Goal: Book appointment/travel/reservation

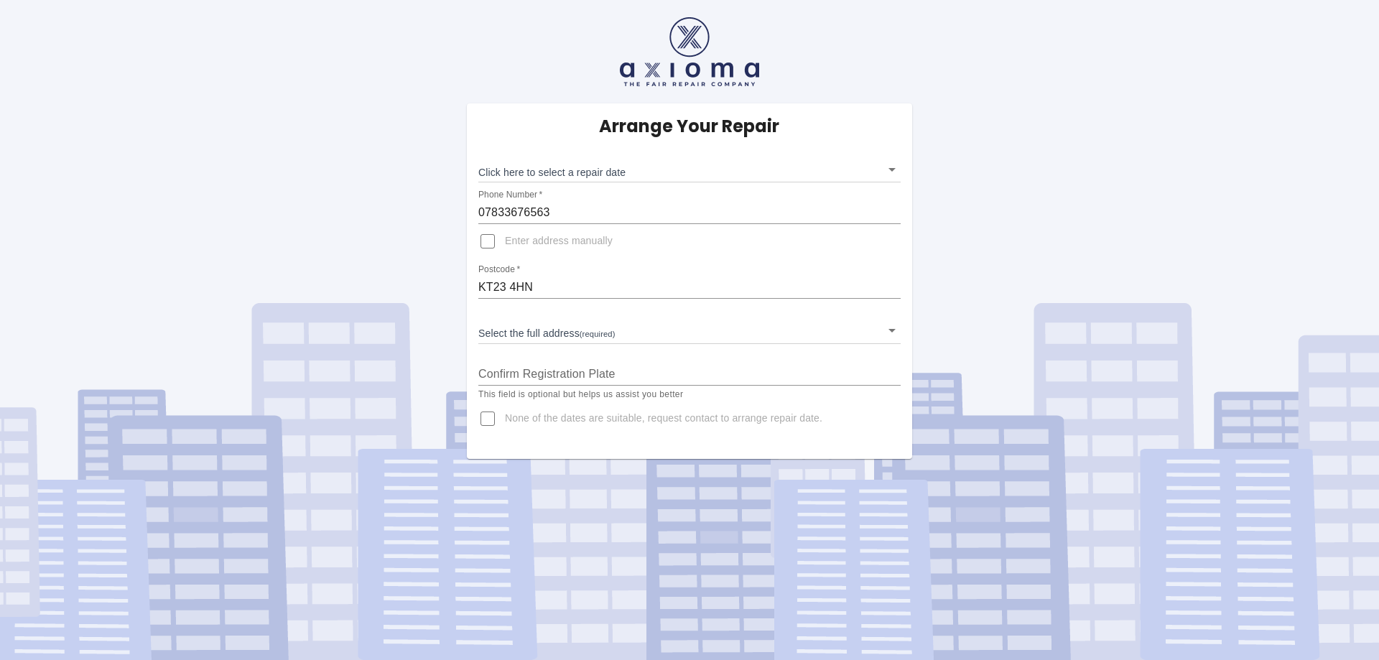
click at [601, 331] on body "Arrange Your Repair Click here to select a repair date ​ Phone Number   * 07833…" at bounding box center [689, 330] width 1379 height 660
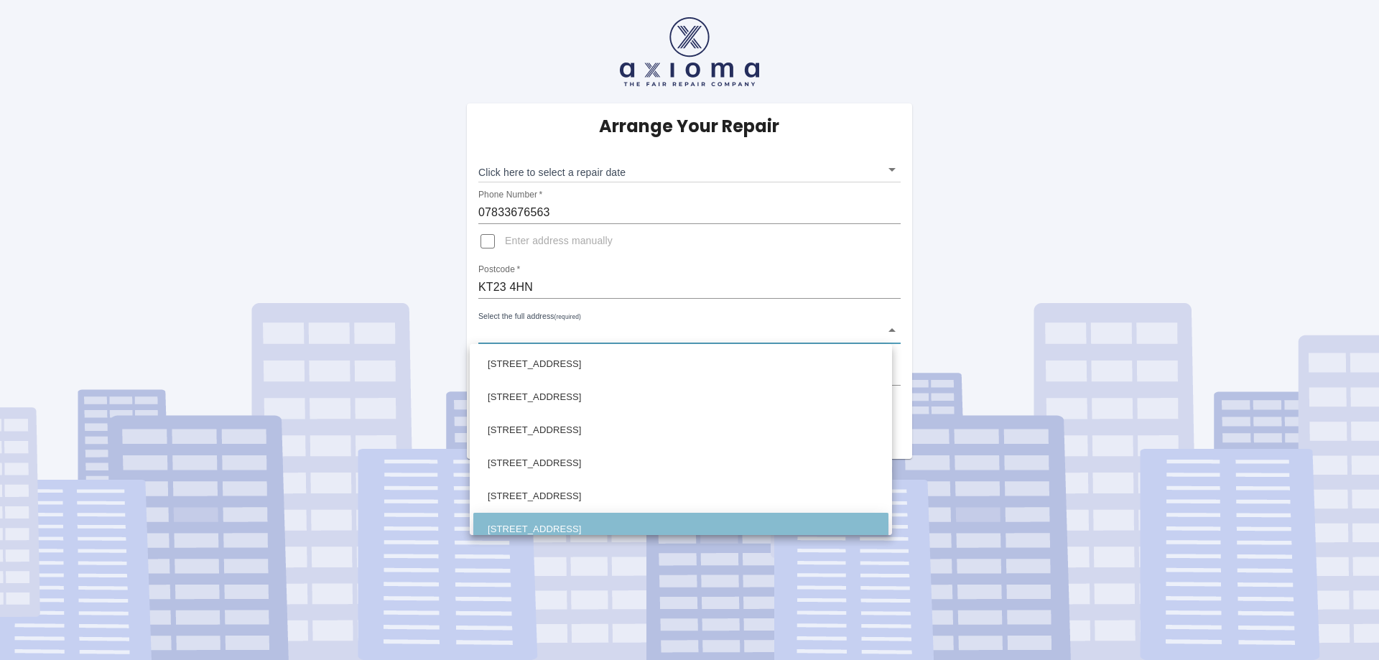
click at [590, 523] on li "111 Woodlands Road Bookham, Leatherhead Surrey" at bounding box center [680, 529] width 415 height 33
type input "111 Woodlands Road Bookham, Leatherhead Surrey"
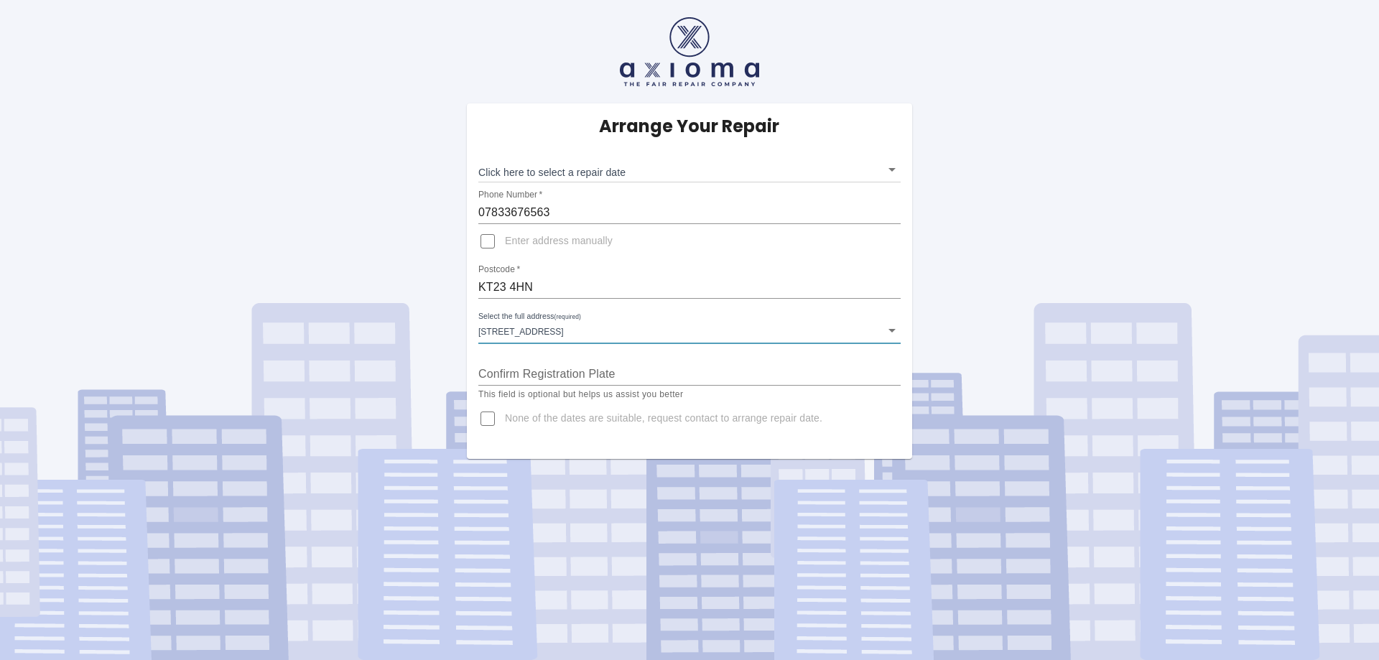
click at [638, 368] on input "Confirm Registration Plate" at bounding box center [689, 374] width 422 height 23
type input "RE74MFF"
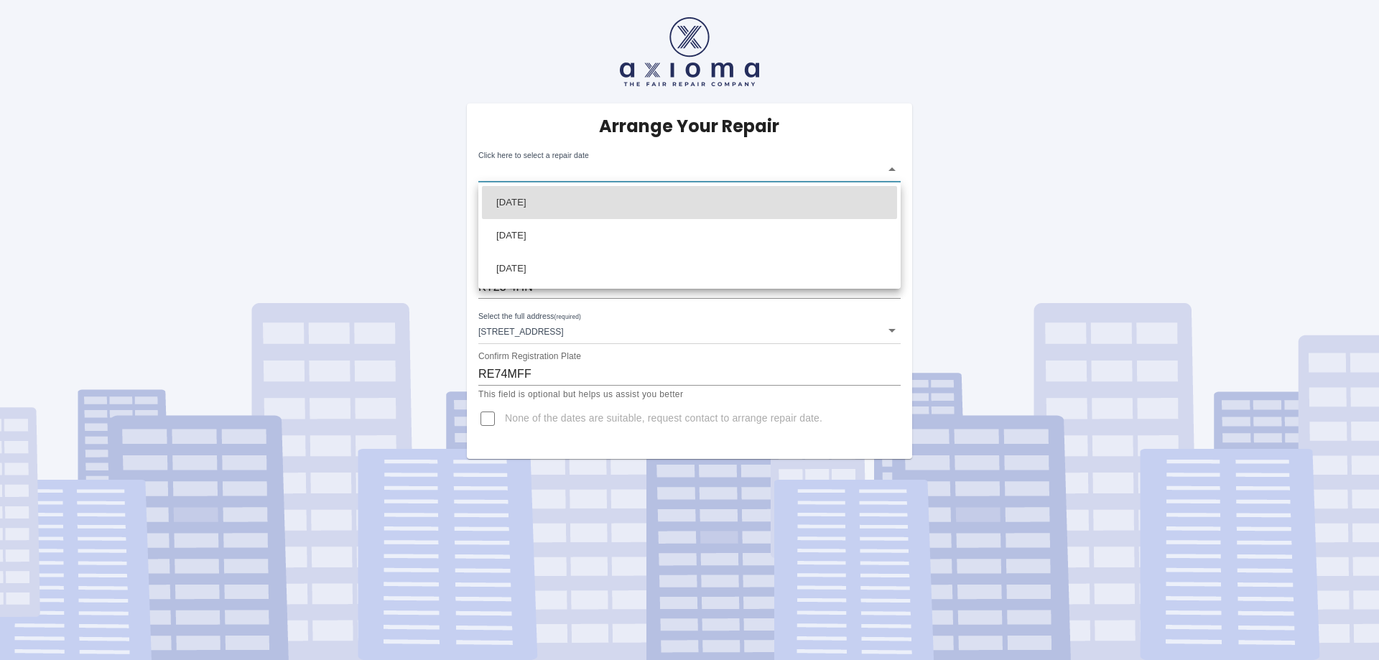
click at [896, 169] on body "Arrange Your Repair Click here to select a repair date ​ Phone Number   * 07833…" at bounding box center [689, 330] width 1379 height 660
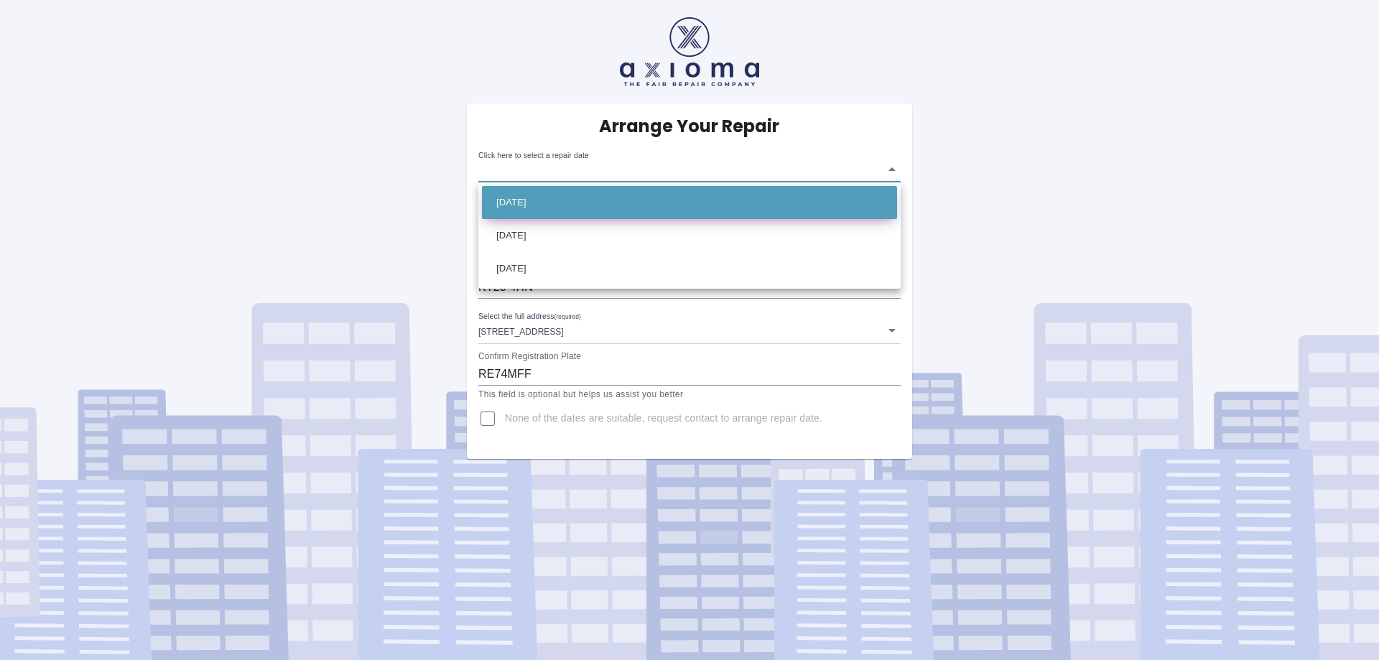
click at [549, 199] on li "Tue Sep 09 2025" at bounding box center [689, 202] width 415 height 33
type input "2025-09-09T00:00:00.000Z"
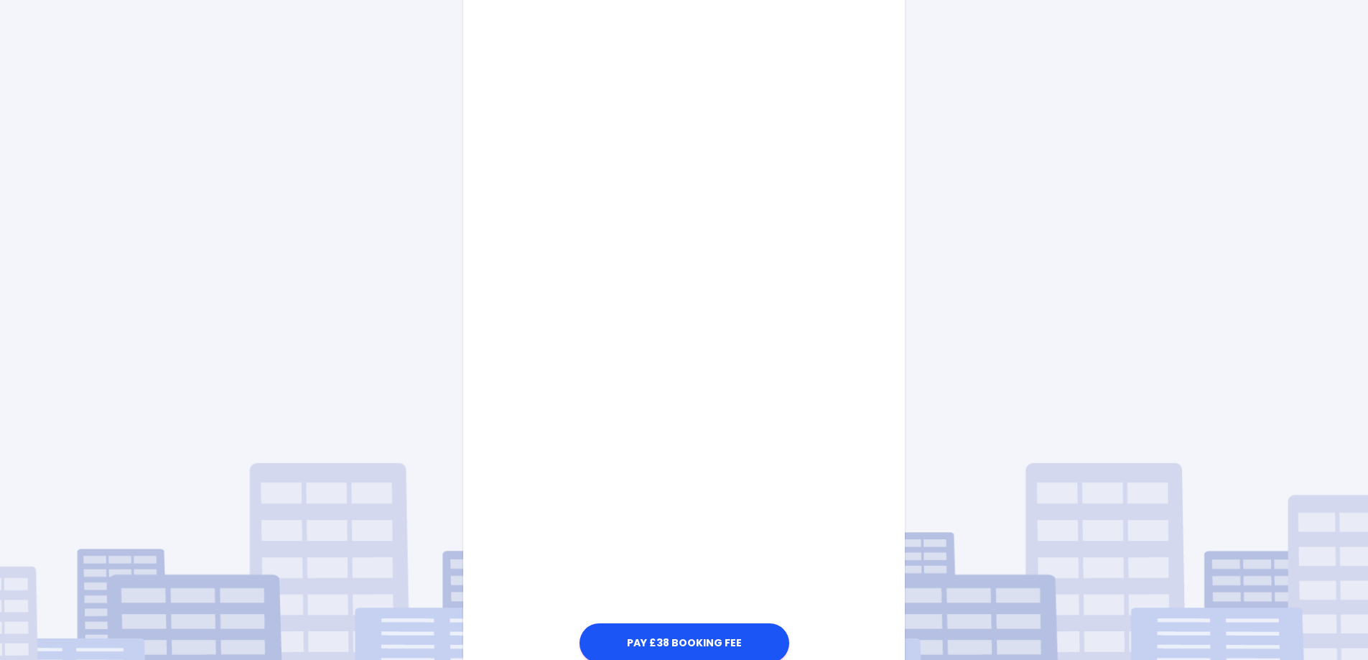
scroll to position [631, 0]
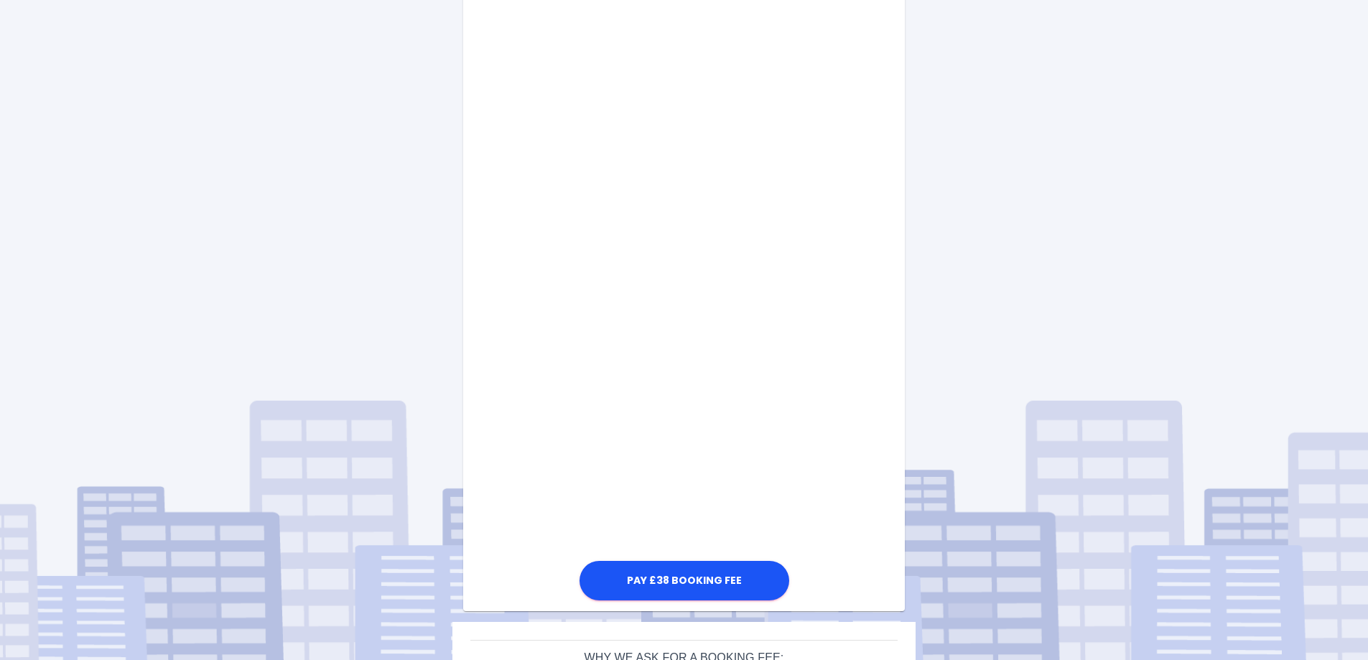
click at [809, 430] on div "Pay £38 Booking Fee" at bounding box center [684, 219] width 442 height 769
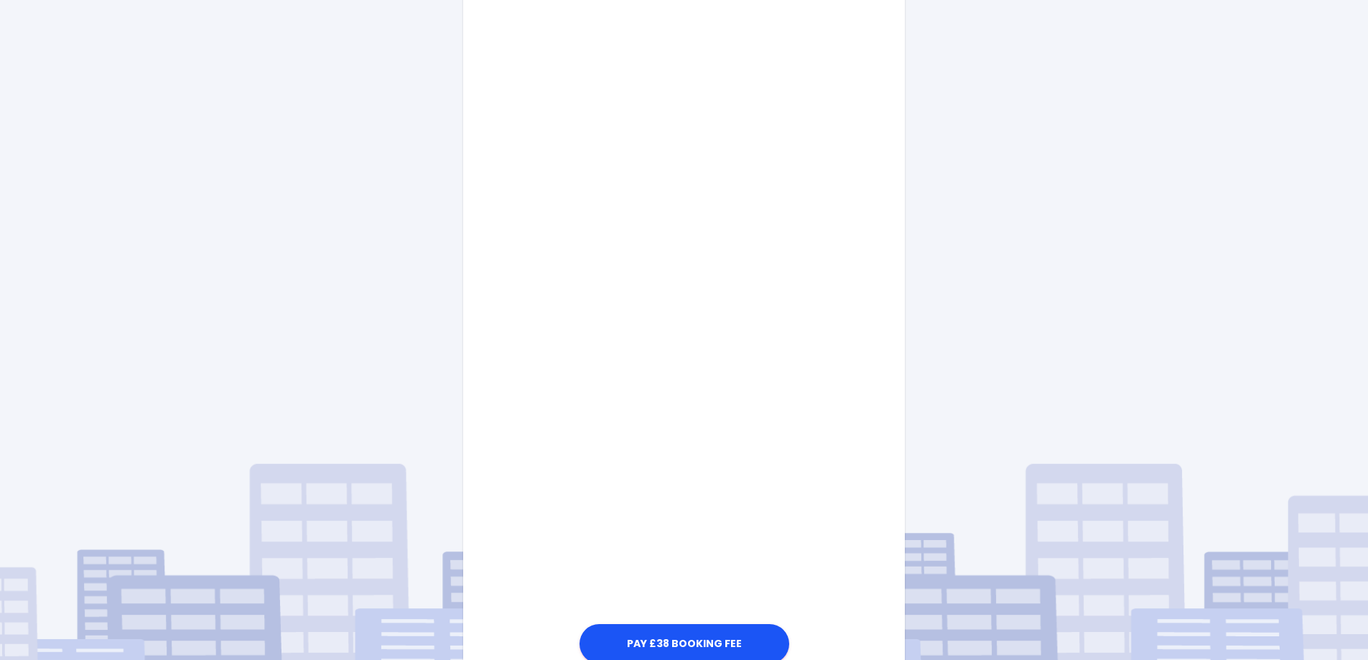
scroll to position [726, 0]
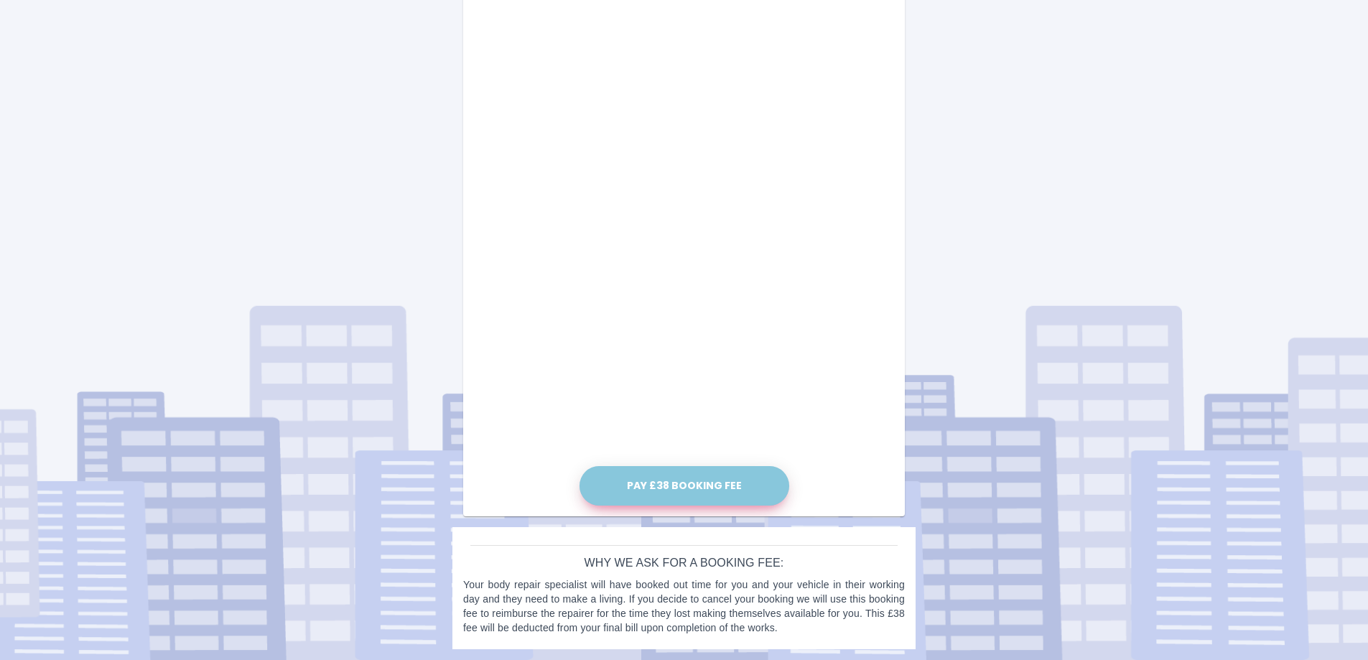
click at [702, 480] on button "Pay £38 Booking Fee" at bounding box center [685, 485] width 210 height 39
